Goal: Check status

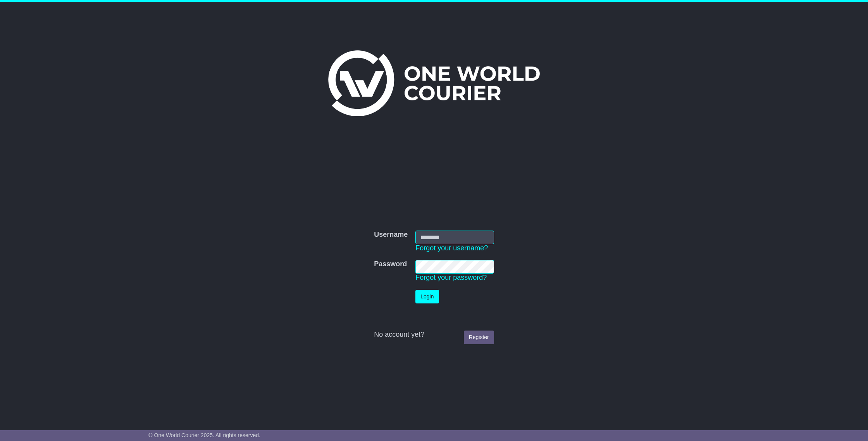
type input "**********"
click at [431, 299] on button "Login" at bounding box center [426, 297] width 23 height 14
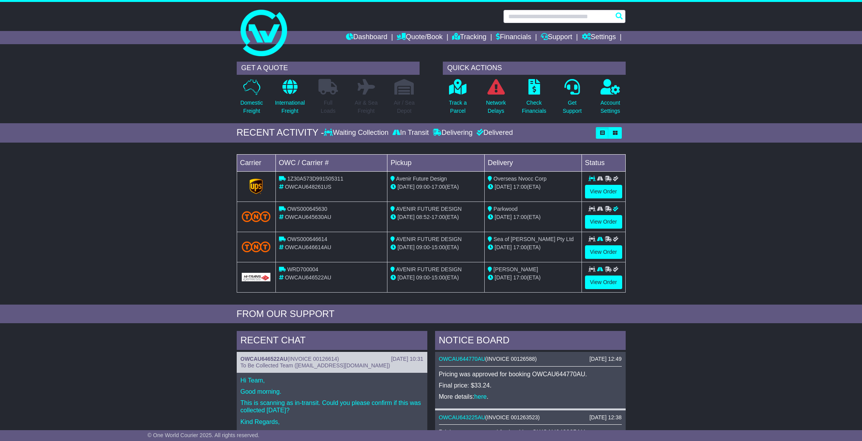
click at [570, 16] on input "text" at bounding box center [564, 17] width 122 height 14
paste input "**********"
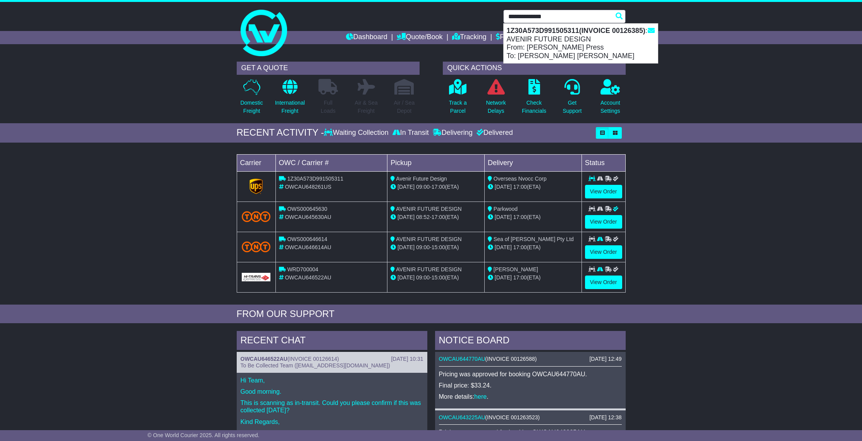
click at [571, 34] on strong "1Z30A573D991505311(INVOICE 00126385)" at bounding box center [576, 31] width 139 height 8
type input "**********"
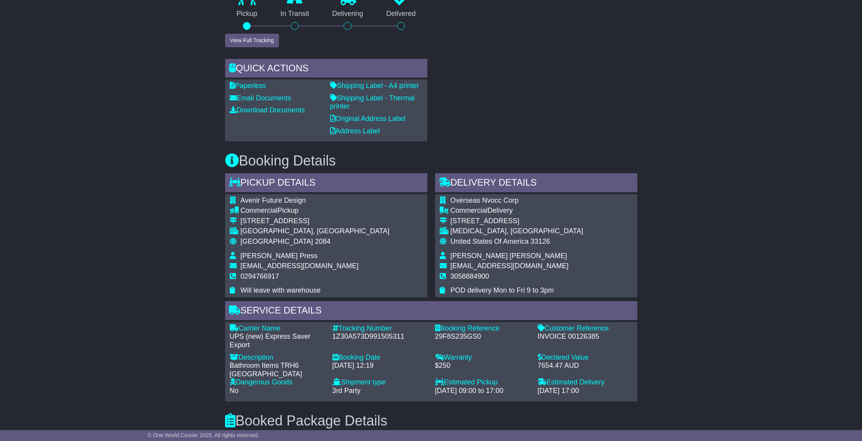
scroll to position [381, 0]
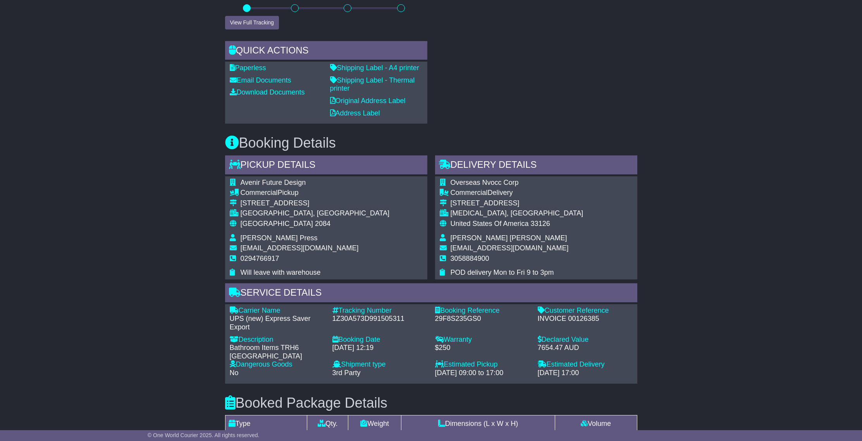
drag, startPoint x: 531, startPoint y: 361, endPoint x: 430, endPoint y: 348, distance: 102.3
click at [430, 348] on div "Carrier Name - UPS (new) Express Saver Export Description - Bathroom Items TRH6…" at bounding box center [431, 343] width 411 height 75
drag, startPoint x: 615, startPoint y: 361, endPoint x: 566, endPoint y: 352, distance: 50.3
click at [540, 360] on div "Estimated Delivery - 23 Sep 2025 - 17:00" at bounding box center [585, 368] width 103 height 17
copy div "Estimated Delivery - 23 Sep 2025 - 17:00"
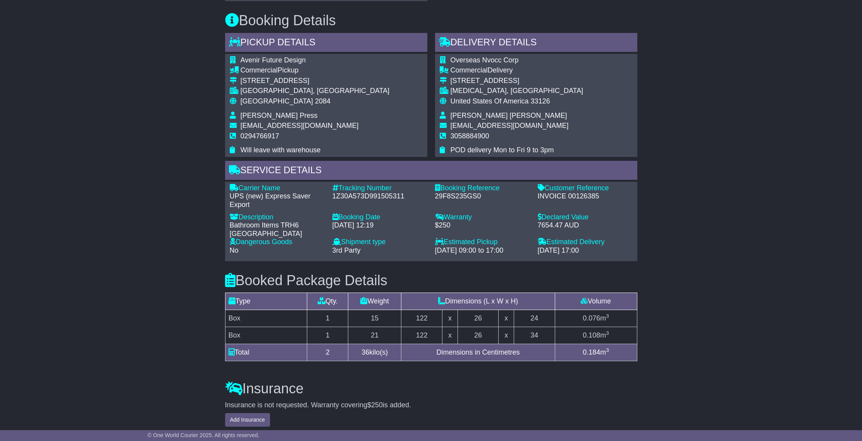
scroll to position [591, 0]
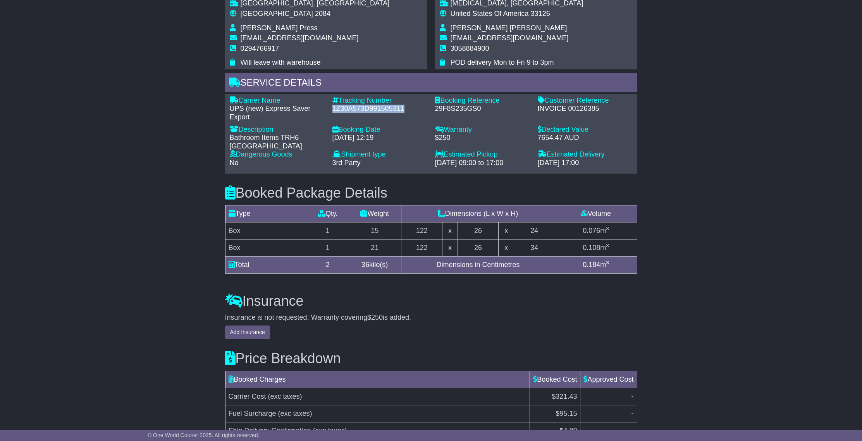
drag, startPoint x: 331, startPoint y: 107, endPoint x: 407, endPoint y: 113, distance: 76.5
click at [407, 113] on div "Carrier Name - UPS (new) Express Saver Export Description - Bathroom Items TRH6…" at bounding box center [431, 133] width 411 height 75
copy div "1Z30A573D991505311"
